Goal: Task Accomplishment & Management: Use online tool/utility

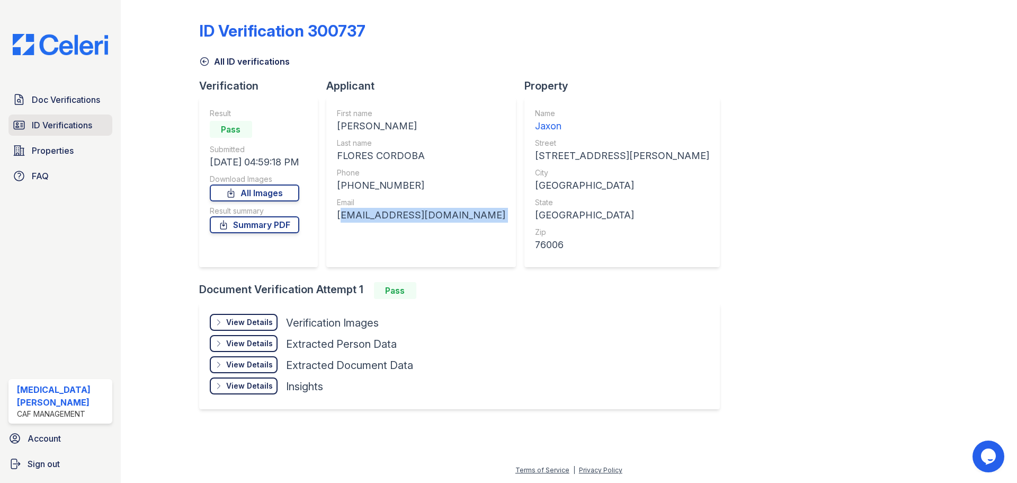
click at [57, 127] on span "ID Verifications" at bounding box center [62, 125] width 60 height 13
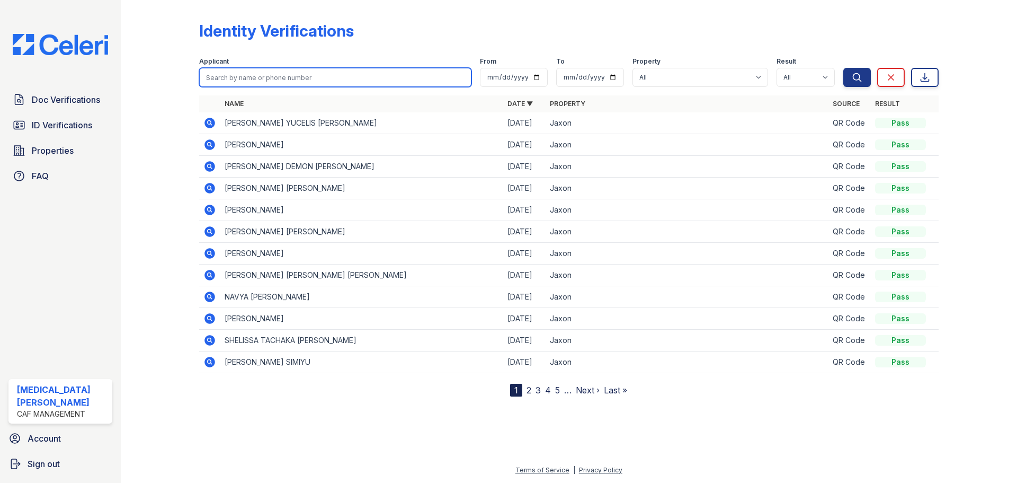
click at [258, 77] on input "search" at bounding box center [335, 77] width 272 height 19
type input "[PERSON_NAME]"
click at [844, 68] on button "Search" at bounding box center [858, 77] width 28 height 19
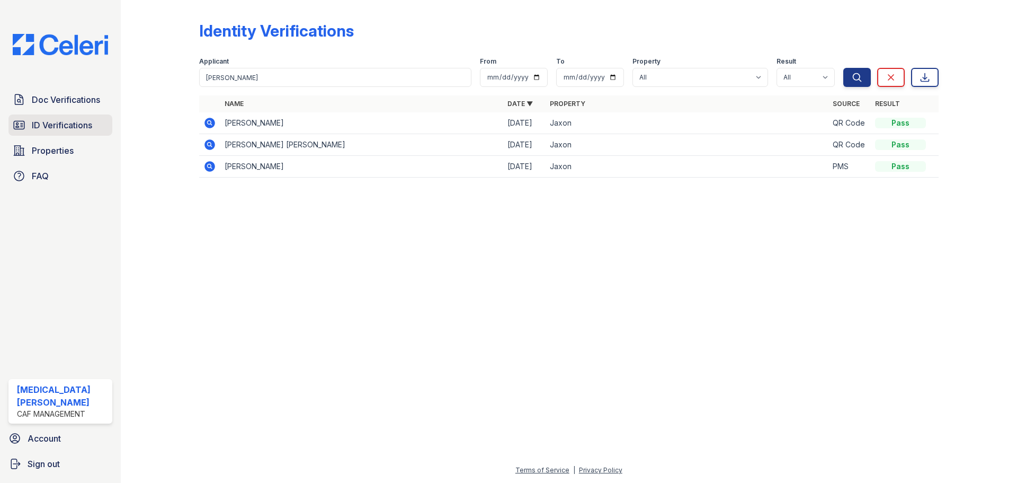
click at [64, 129] on span "ID Verifications" at bounding box center [62, 125] width 60 height 13
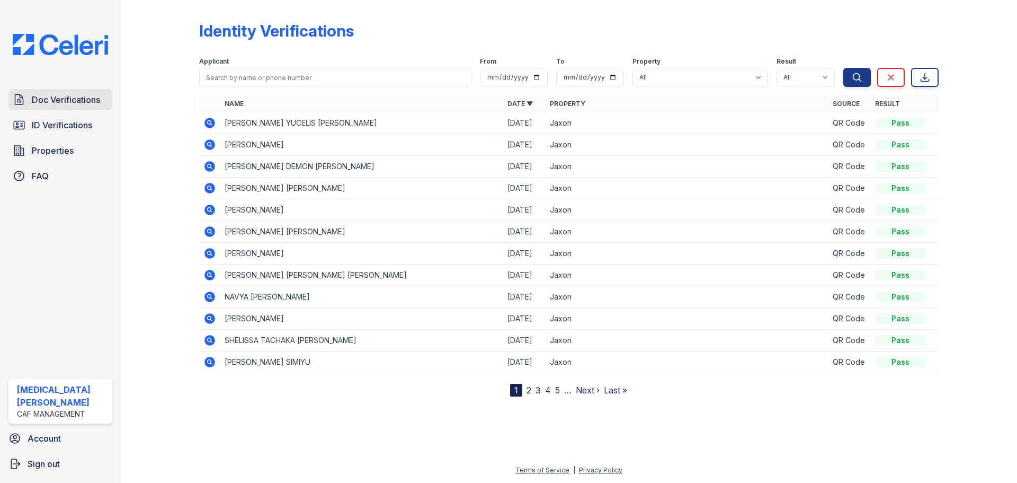
click at [52, 99] on span "Doc Verifications" at bounding box center [66, 99] width 68 height 13
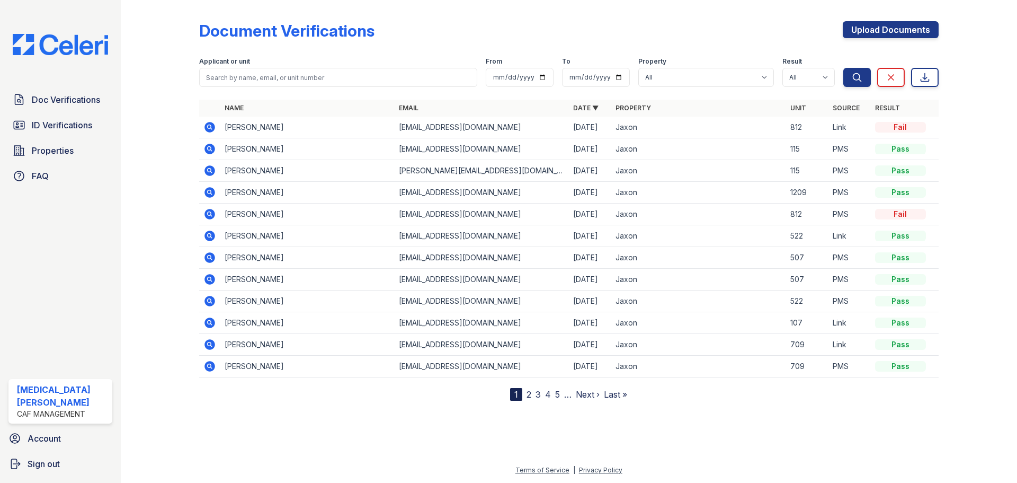
click at [263, 64] on div "Applicant or unit" at bounding box center [338, 62] width 278 height 11
click at [258, 86] on input "search" at bounding box center [338, 77] width 278 height 19
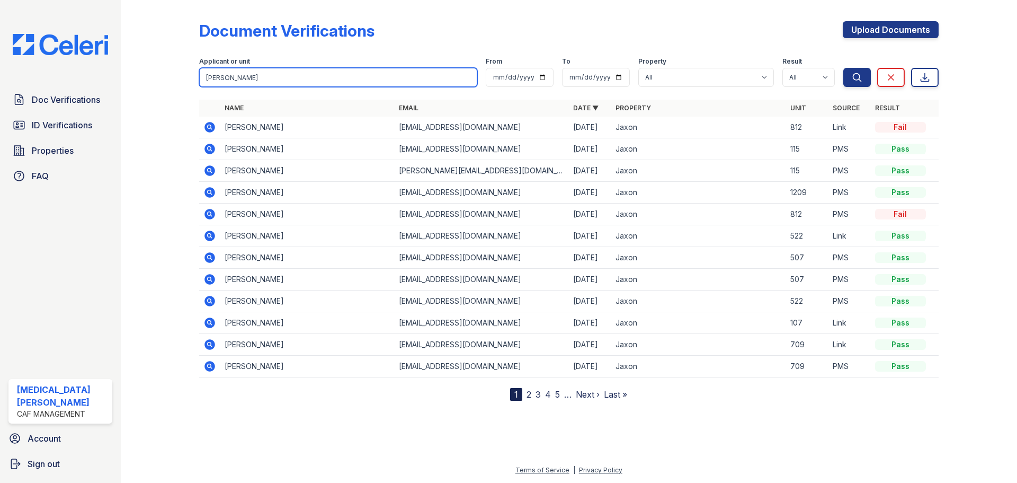
type input "[PERSON_NAME]"
click at [844, 68] on button "Search" at bounding box center [858, 77] width 28 height 19
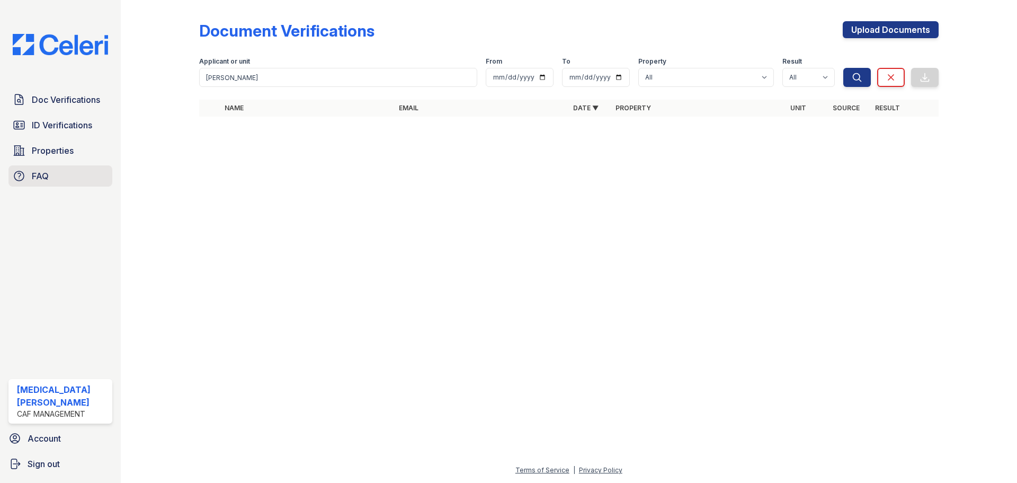
drag, startPoint x: 43, startPoint y: 158, endPoint x: 39, endPoint y: 175, distance: 18.0
click at [43, 158] on link "Properties" at bounding box center [60, 150] width 104 height 21
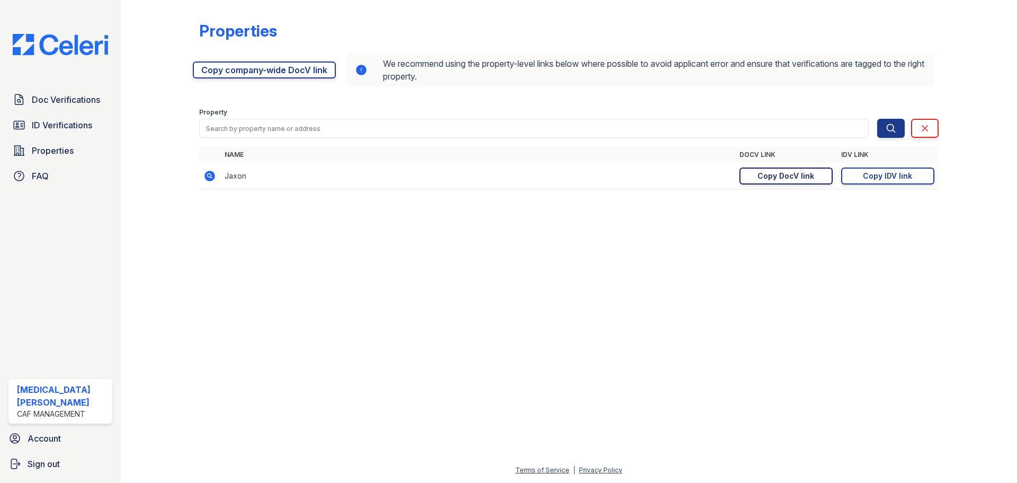
click at [799, 167] on link "Copy DocV link Copy link" at bounding box center [786, 175] width 93 height 17
click at [896, 174] on div "Copy IDV link" at bounding box center [887, 176] width 49 height 11
